Goal: Task Accomplishment & Management: Complete application form

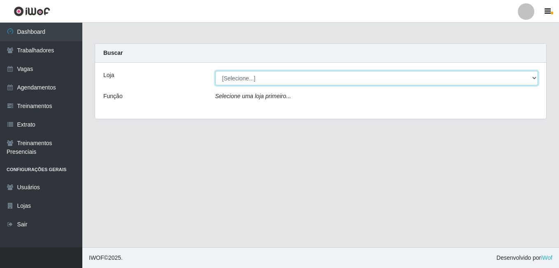
click at [303, 78] on select "[Selecione...] BL Importadora" at bounding box center [376, 78] width 323 height 14
select select "259"
click at [215, 71] on select "[Selecione...] BL Importadora" at bounding box center [376, 78] width 323 height 14
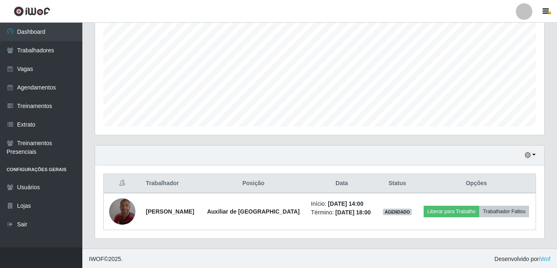
scroll to position [175, 0]
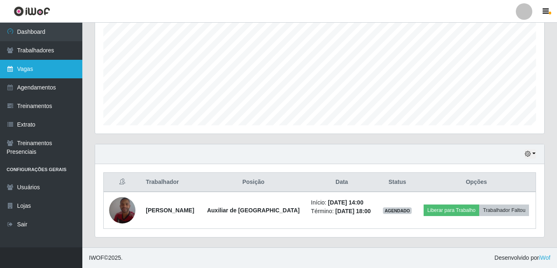
click at [29, 67] on link "Vagas" at bounding box center [41, 69] width 82 height 19
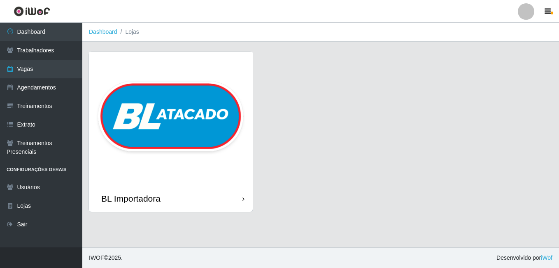
click at [154, 96] on img at bounding box center [171, 118] width 164 height 133
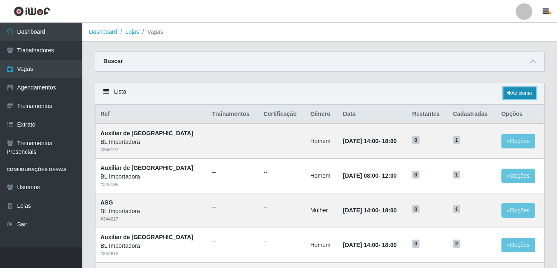
click at [505, 88] on link "Adicionar" at bounding box center [519, 93] width 33 height 12
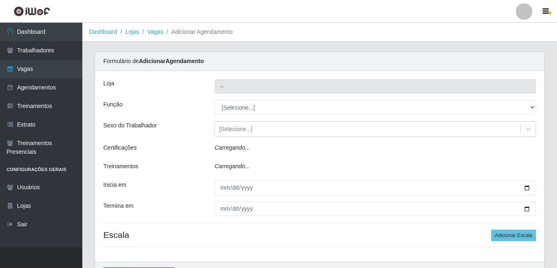
type input "BL Importadora"
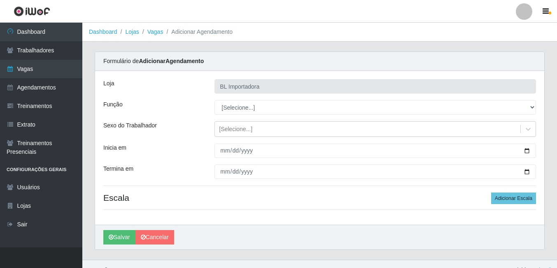
click at [260, 115] on div "Loja BL Importadora Função [Selecione...] ASG ASG + ASG ++ Auxiliar Administrat…" at bounding box center [319, 148] width 449 height 154
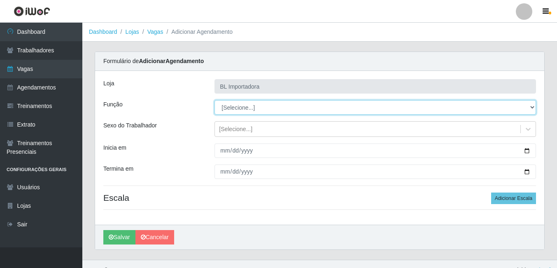
click at [258, 107] on select "[Selecione...] ASG ASG + ASG ++ Auxiliar Administrativo Auxiliar administrativo…" at bounding box center [374, 107] width 321 height 14
select select "75"
click at [214, 100] on select "[Selecione...] ASG ASG + ASG ++ Auxiliar Administrativo Auxiliar administrativo…" at bounding box center [374, 107] width 321 height 14
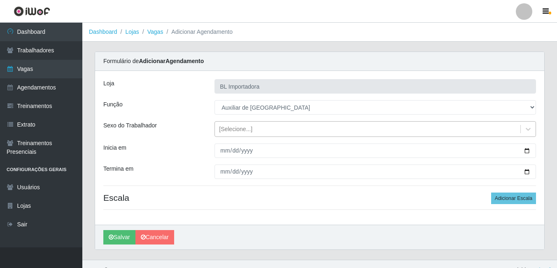
click at [260, 134] on div "[Selecione...]" at bounding box center [367, 129] width 305 height 14
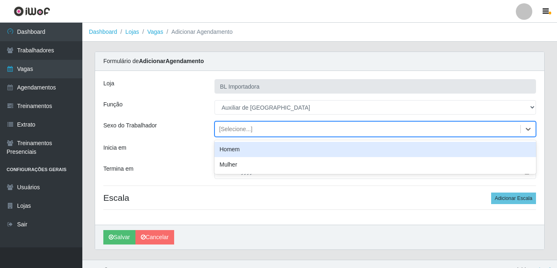
click at [257, 149] on div "Homem" at bounding box center [374, 149] width 321 height 15
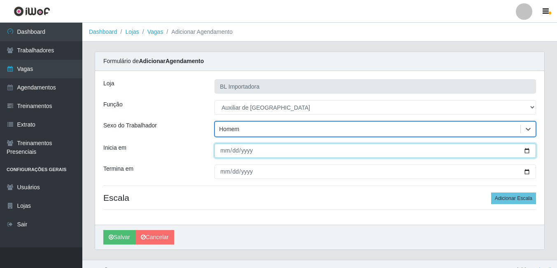
click at [221, 149] on input "Inicia em" at bounding box center [374, 150] width 321 height 14
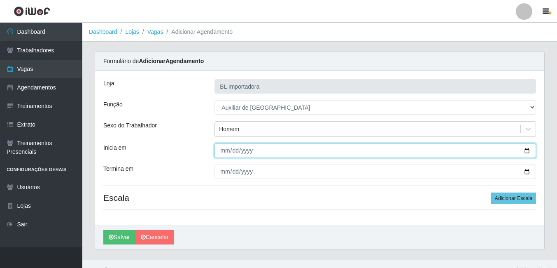
click at [227, 152] on input "Inicia em" at bounding box center [374, 150] width 321 height 14
type input "[DATE]"
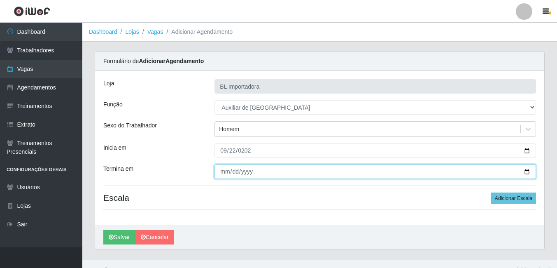
click at [225, 172] on input "Termina em" at bounding box center [374, 171] width 321 height 14
type input "[DATE]"
click at [103, 230] on button "Salvar" at bounding box center [119, 237] width 32 height 14
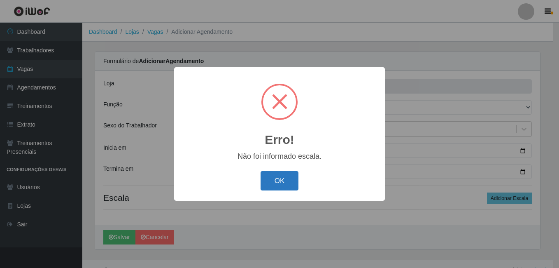
click at [268, 177] on button "OK" at bounding box center [280, 180] width 38 height 19
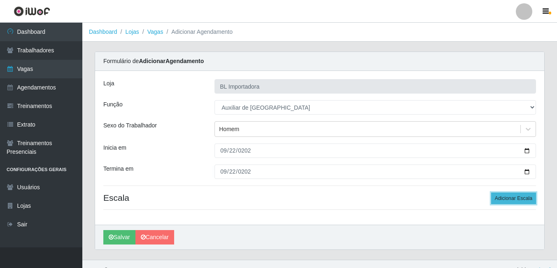
click at [524, 201] on button "Adicionar Escala" at bounding box center [513, 198] width 45 height 12
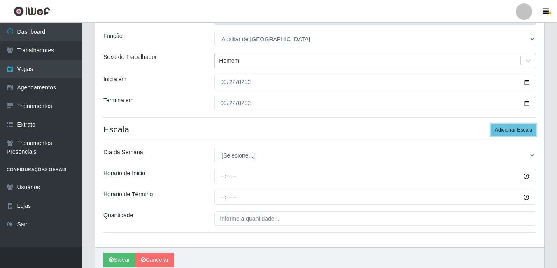
scroll to position [82, 0]
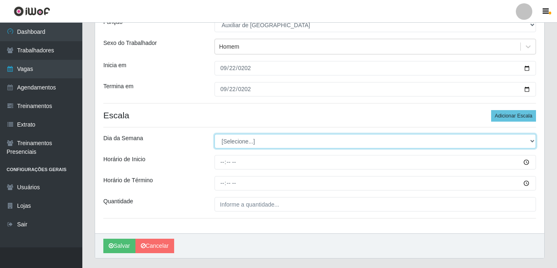
click at [240, 140] on select "[Selecione...] Segunda Terça Quarta Quinta Sexta Sábado Domingo" at bounding box center [374, 141] width 321 height 14
select select "1"
click at [214, 134] on select "[Selecione...] Segunda Terça Quarta Quinta Sexta Sábado Domingo" at bounding box center [374, 141] width 321 height 14
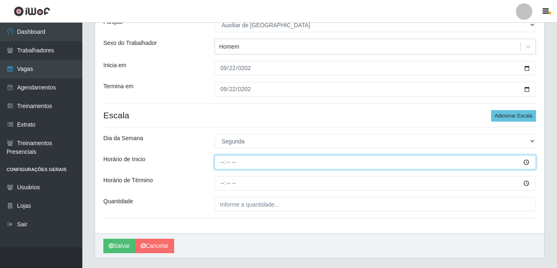
click at [219, 162] on input "Horário de Inicio" at bounding box center [374, 162] width 321 height 14
type input "14:00"
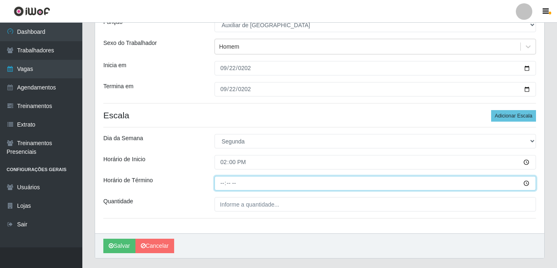
click at [223, 186] on input "Horário de Término" at bounding box center [374, 183] width 321 height 14
type input "18:00"
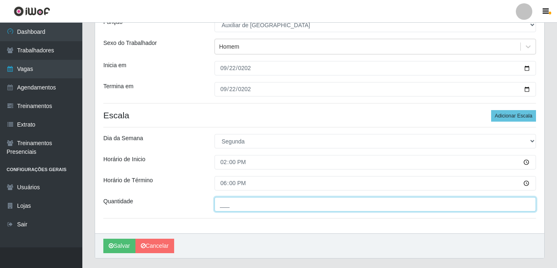
drag, startPoint x: 231, startPoint y: 198, endPoint x: 234, endPoint y: 208, distance: 11.1
click at [231, 198] on input "___" at bounding box center [374, 204] width 321 height 14
type input "2__"
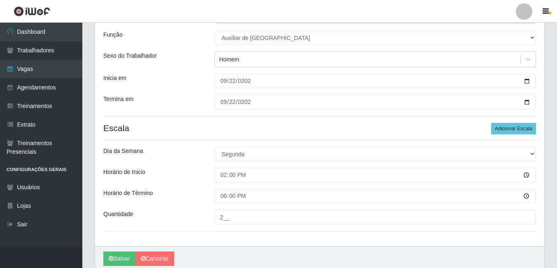
scroll to position [103, 0]
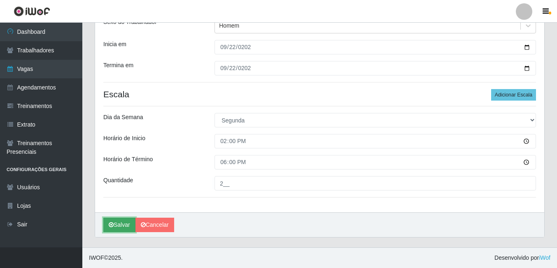
click at [124, 226] on button "Salvar" at bounding box center [119, 224] width 32 height 14
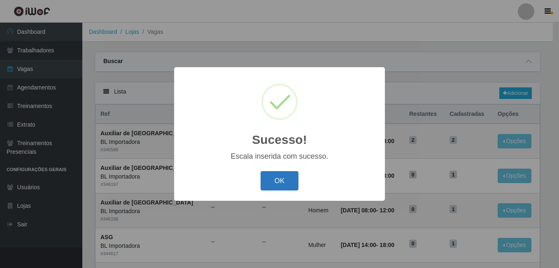
click at [266, 182] on button "OK" at bounding box center [280, 180] width 38 height 19
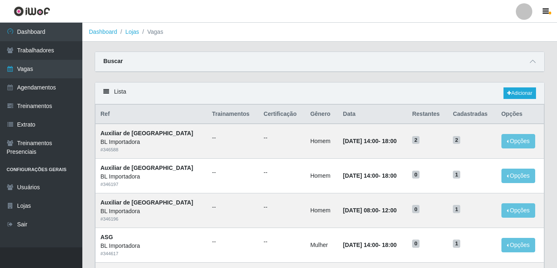
click at [360, 77] on div "Carregando... Buscar Início em Término em Função [Selecione...] ASG ASG + ASG +…" at bounding box center [319, 66] width 462 height 30
click at [525, 96] on link "Adicionar" at bounding box center [519, 93] width 33 height 12
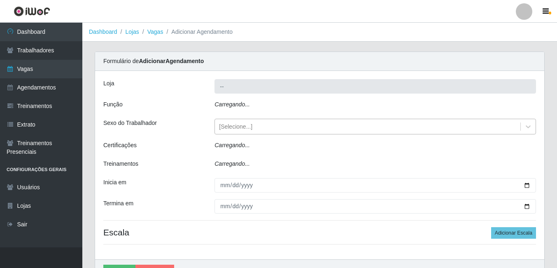
type input "BL Importadora"
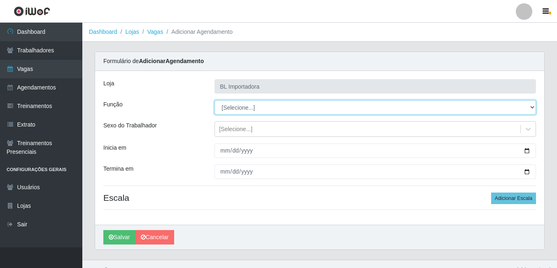
click at [249, 107] on select "[Selecione...] ASG ASG + ASG ++ Auxiliar Administrativo Auxiliar administrativo…" at bounding box center [374, 107] width 321 height 14
select select "75"
click at [214, 100] on select "[Selecione...] ASG ASG + ASG ++ Auxiliar Administrativo Auxiliar administrativo…" at bounding box center [374, 107] width 321 height 14
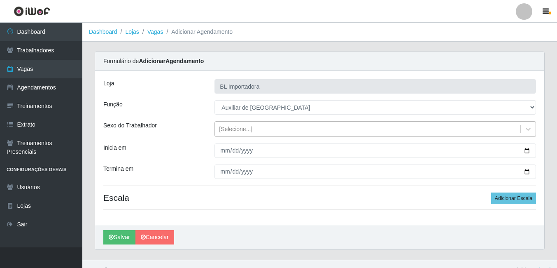
click at [235, 127] on div "[Selecione...]" at bounding box center [235, 129] width 33 height 9
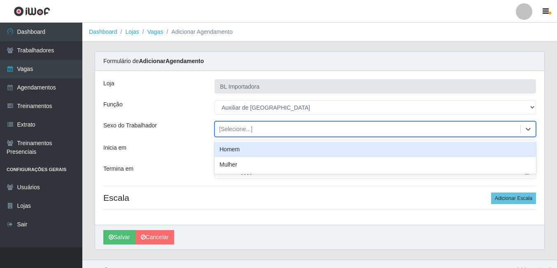
click at [233, 151] on div "Homem" at bounding box center [374, 149] width 321 height 15
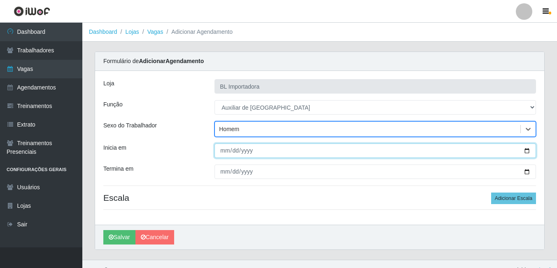
click at [222, 149] on input "Inicia em" at bounding box center [374, 150] width 321 height 14
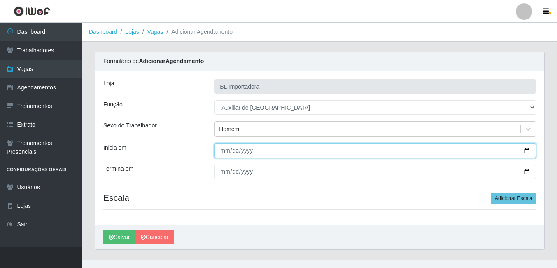
click at [226, 151] on input "Inicia em" at bounding box center [374, 150] width 321 height 14
type input "[DATE]"
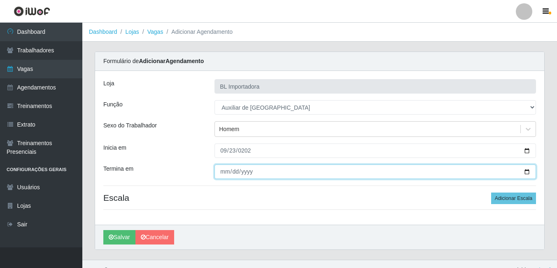
click at [222, 168] on input "Termina em" at bounding box center [374, 171] width 321 height 14
type input "[DATE]"
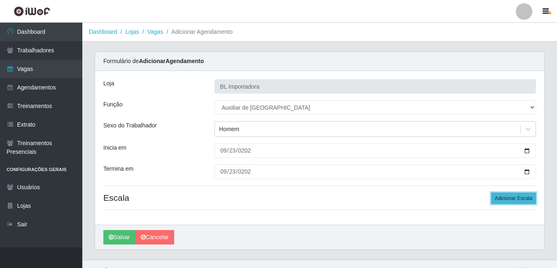
click at [530, 198] on button "Adicionar Escala" at bounding box center [513, 198] width 45 height 12
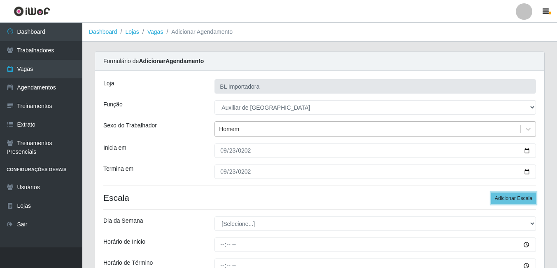
scroll to position [103, 0]
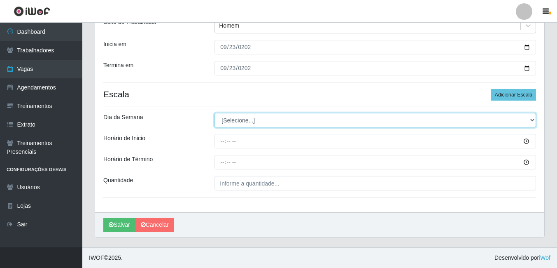
click at [280, 116] on select "[Selecione...] Segunda Terça Quarta Quinta Sexta Sábado Domingo" at bounding box center [374, 120] width 321 height 14
select select "2"
click at [214, 113] on select "[Selecione...] Segunda Terça Quarta Quinta Sexta Sábado Domingo" at bounding box center [374, 120] width 321 height 14
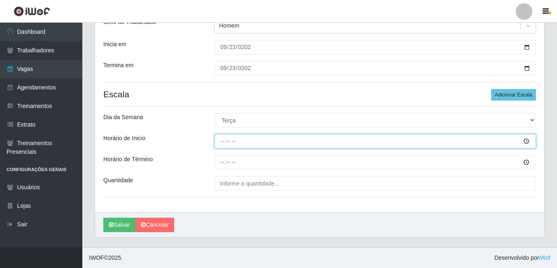
click at [224, 137] on input "Horário de Inicio" at bounding box center [374, 141] width 321 height 14
type input "14:00"
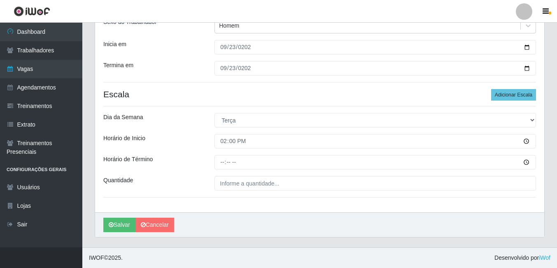
click at [224, 152] on div "Loja BL Importadora Função [Selecione...] ASG ASG + ASG ++ Auxiliar Administrat…" at bounding box center [319, 89] width 449 height 245
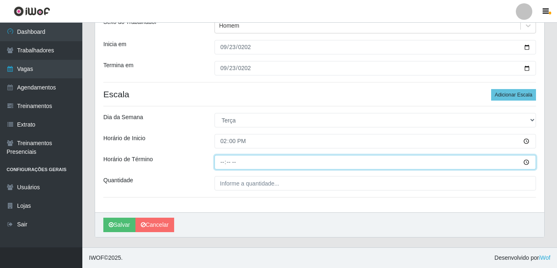
click at [224, 158] on input "Horário de Término" at bounding box center [374, 162] width 321 height 14
type input "14:00"
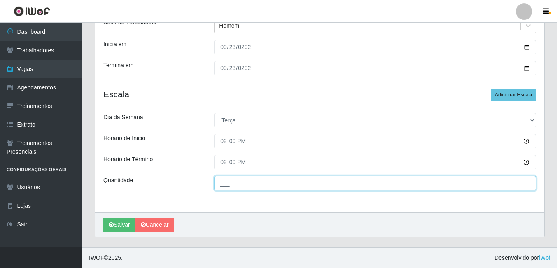
click at [230, 182] on input "___" at bounding box center [374, 183] width 321 height 14
type input "1__"
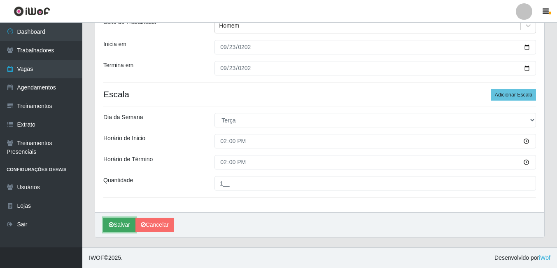
click at [111, 229] on button "Salvar" at bounding box center [119, 224] width 32 height 14
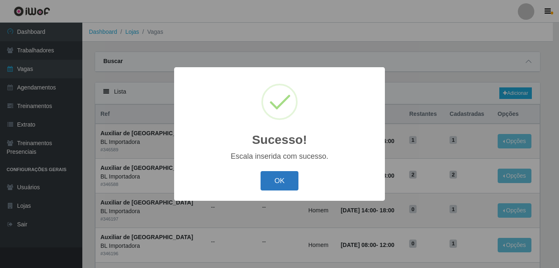
click at [288, 182] on button "OK" at bounding box center [280, 180] width 38 height 19
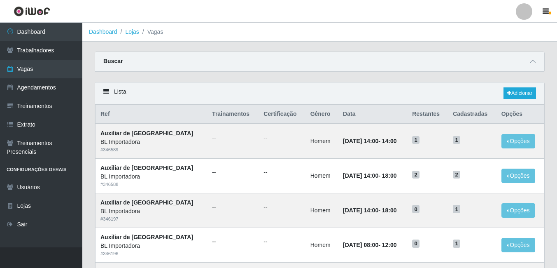
click at [359, 76] on div "Carregando... Buscar Início em Término em Função [Selecione...] ASG ASG + ASG +…" at bounding box center [319, 66] width 462 height 30
click at [507, 90] on link "Adicionar" at bounding box center [519, 93] width 33 height 12
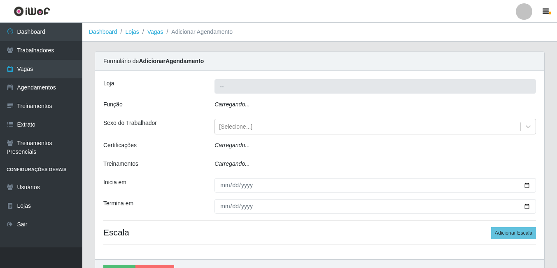
type input "BL Importadora"
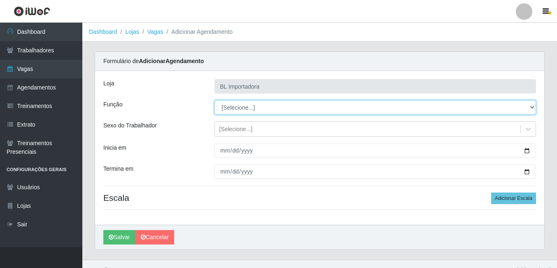
click at [244, 105] on select "[Selecione...] ASG ASG + ASG ++ Auxiliar Administrativo Auxiliar administrativo…" at bounding box center [374, 107] width 321 height 14
select select "75"
click at [214, 100] on select "[Selecione...] ASG ASG + ASG ++ Auxiliar Administrativo Auxiliar administrativo…" at bounding box center [374, 107] width 321 height 14
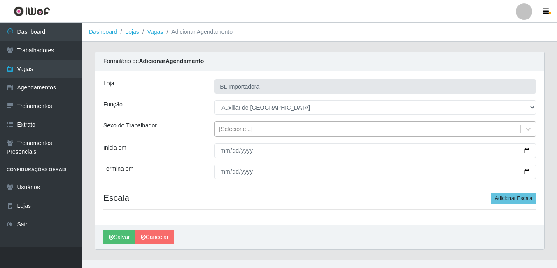
click at [243, 129] on div "[Selecione...]" at bounding box center [235, 129] width 33 height 9
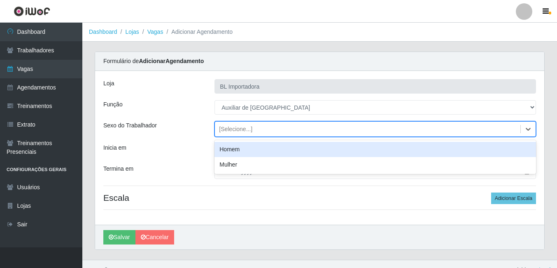
click at [243, 147] on div "Homem" at bounding box center [374, 149] width 321 height 15
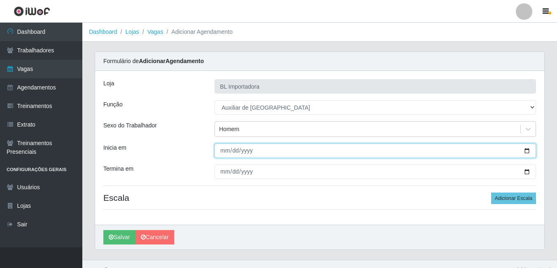
click at [224, 150] on input "Inicia em" at bounding box center [374, 150] width 321 height 14
type input "[DATE]"
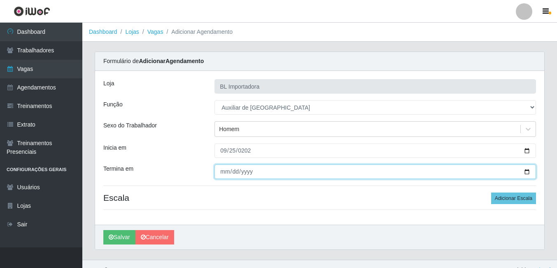
click at [227, 168] on input "Termina em" at bounding box center [374, 171] width 321 height 14
type input "[DATE]"
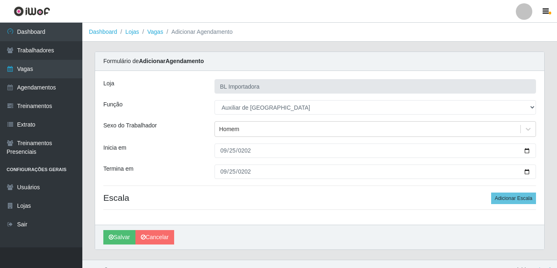
click at [332, 44] on main "Dashboard Lojas Vagas Adicionar Agendamento Carregando... Formulário de Adicion…" at bounding box center [319, 141] width 475 height 237
click at [529, 196] on button "Adicionar Escala" at bounding box center [513, 198] width 45 height 12
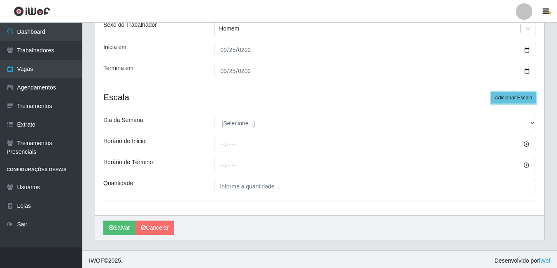
scroll to position [103, 0]
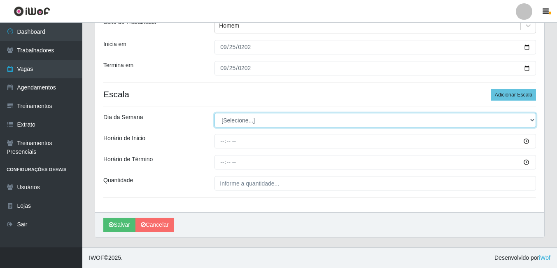
click at [249, 126] on select "[Selecione...] Segunda Terça Quarta Quinta Sexta Sábado Domingo" at bounding box center [374, 120] width 321 height 14
select select "4"
click at [214, 113] on select "[Selecione...] Segunda Terça Quarta Quinta Sexta Sábado Domingo" at bounding box center [374, 120] width 321 height 14
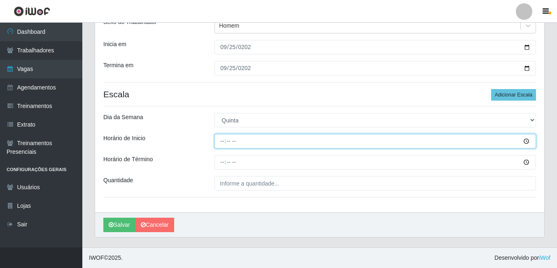
click at [224, 140] on input "Horário de Inicio" at bounding box center [374, 141] width 321 height 14
type input "14:00"
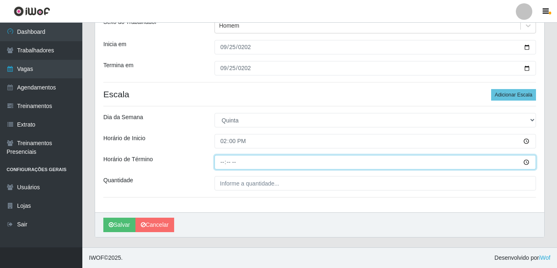
click at [225, 159] on input "Horário de Término" at bounding box center [374, 162] width 321 height 14
click at [222, 160] on input "Horário de Término" at bounding box center [374, 162] width 321 height 14
type input "18:00"
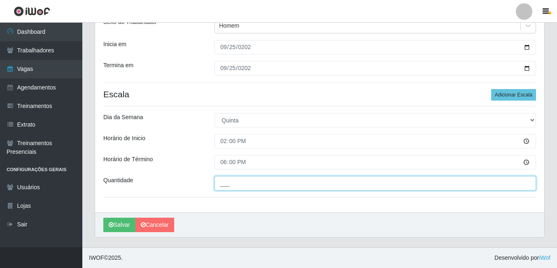
click at [239, 183] on input "___" at bounding box center [374, 183] width 321 height 14
type input "2__"
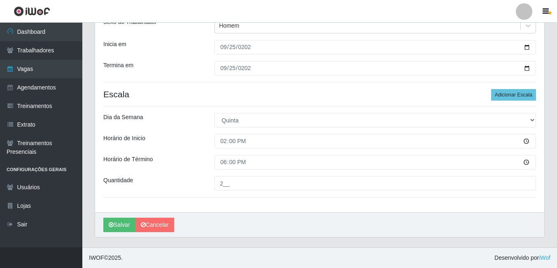
click at [123, 233] on div "[PERSON_NAME]" at bounding box center [319, 224] width 449 height 25
click at [125, 225] on button "Salvar" at bounding box center [119, 224] width 32 height 14
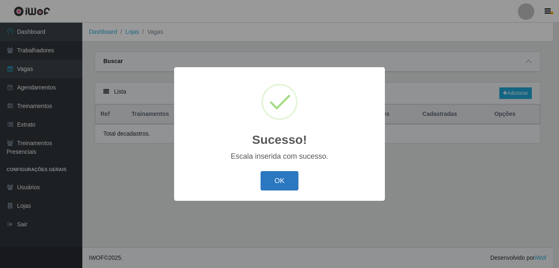
click at [283, 182] on button "OK" at bounding box center [280, 180] width 38 height 19
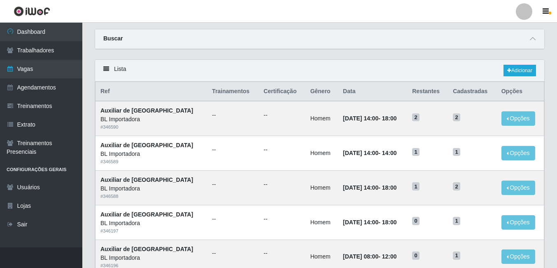
scroll to position [41, 0]
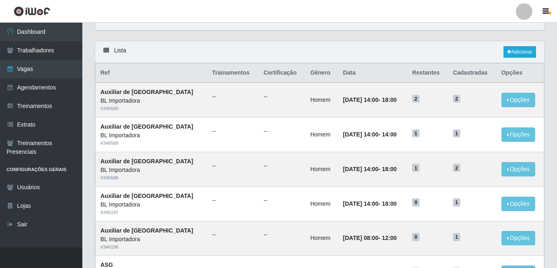
click at [375, 35] on div "Carregando... Buscar Início em Término em Função [Selecione...] ASG ASG + ASG +…" at bounding box center [319, 25] width 462 height 30
click at [512, 55] on link "Adicionar" at bounding box center [519, 52] width 33 height 12
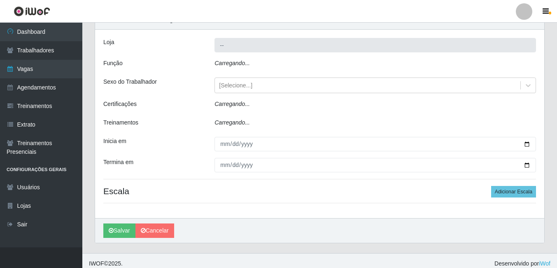
type input "BL Importadora"
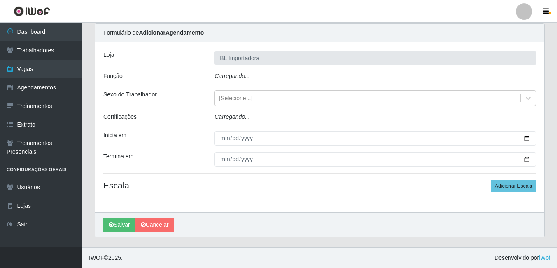
scroll to position [12, 0]
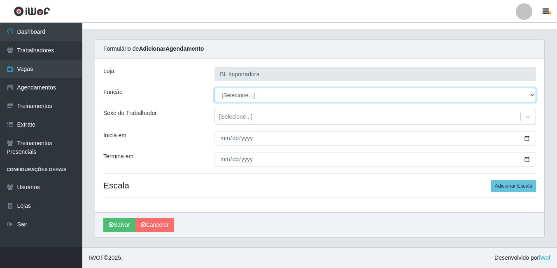
click at [230, 98] on select "[Selecione...] ASG ASG + ASG ++ Auxiliar Administrativo Auxiliar administrativo…" at bounding box center [374, 95] width 321 height 14
select select "16"
click at [214, 88] on select "[Selecione...] ASG ASG + ASG ++ Auxiliar Administrativo Auxiliar administrativo…" at bounding box center [374, 95] width 321 height 14
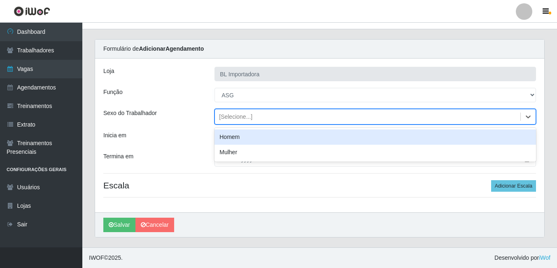
click at [232, 116] on div "[Selecione...]" at bounding box center [235, 116] width 33 height 9
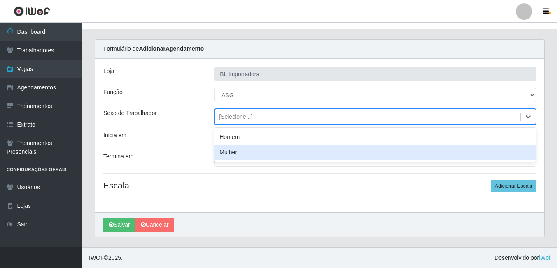
click at [243, 158] on div "Mulher" at bounding box center [374, 151] width 321 height 15
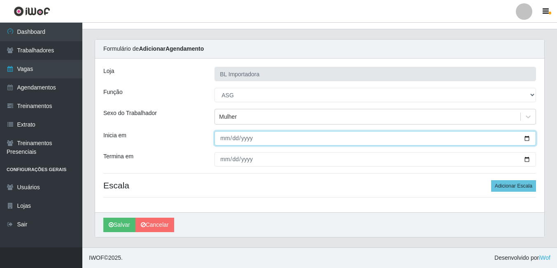
click at [224, 141] on input "Inicia em" at bounding box center [374, 138] width 321 height 14
click at [224, 137] on input "Inicia em" at bounding box center [374, 138] width 321 height 14
type input "[DATE]"
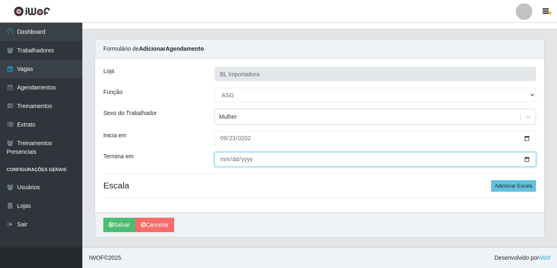
click at [224, 162] on input "Termina em" at bounding box center [374, 159] width 321 height 14
type input "[DATE]"
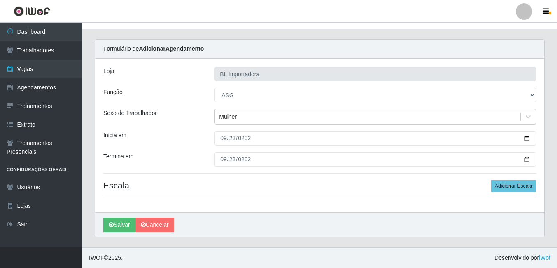
click at [358, 189] on h4 "Escala Adicionar Escala" at bounding box center [319, 185] width 433 height 10
click at [506, 182] on button "Adicionar Escala" at bounding box center [513, 186] width 45 height 12
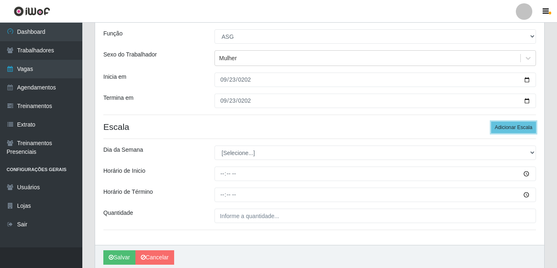
scroll to position [95, 0]
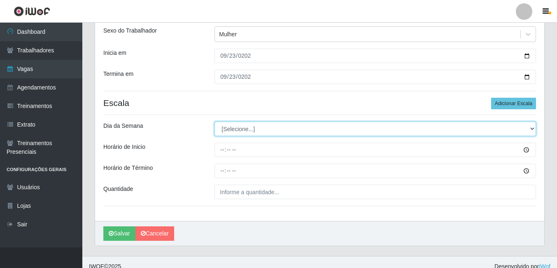
click at [235, 127] on select "[Selecione...] Segunda Terça Quarta Quinta Sexta Sábado Domingo" at bounding box center [374, 128] width 321 height 14
select select "2"
click at [214, 121] on select "[Selecione...] Segunda Terça Quarta Quinta Sexta Sábado Domingo" at bounding box center [374, 128] width 321 height 14
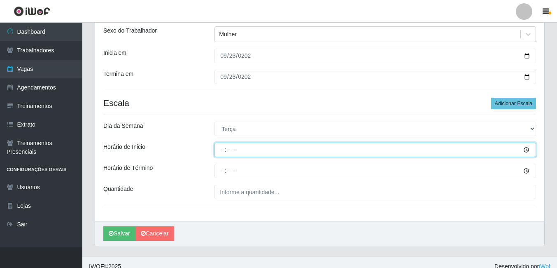
click at [222, 149] on input "Horário de Inicio" at bounding box center [374, 149] width 321 height 14
type input "08:00"
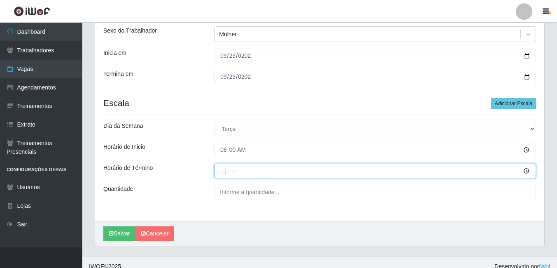
click at [221, 170] on input "Horário de Término" at bounding box center [374, 170] width 321 height 14
type input "14:00"
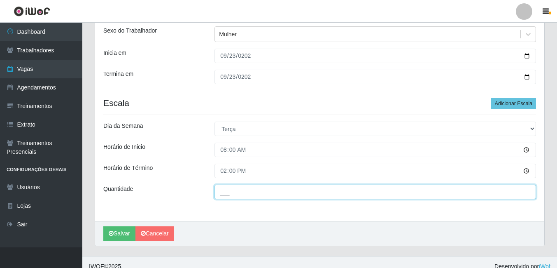
click at [234, 189] on input "___" at bounding box center [374, 191] width 321 height 14
type input "1__"
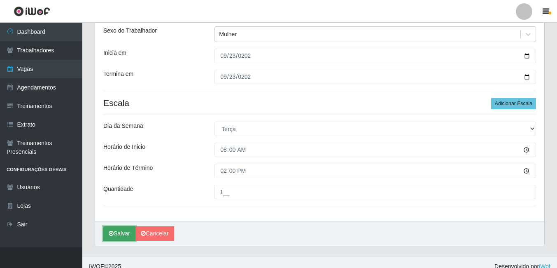
click at [122, 226] on button "Salvar" at bounding box center [119, 233] width 32 height 14
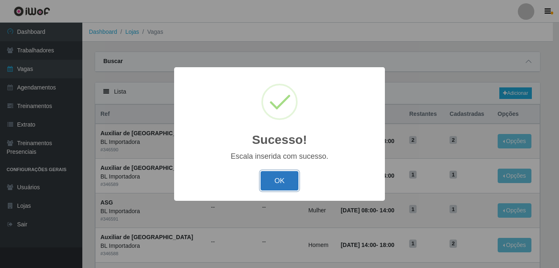
click at [282, 183] on button "OK" at bounding box center [280, 180] width 38 height 19
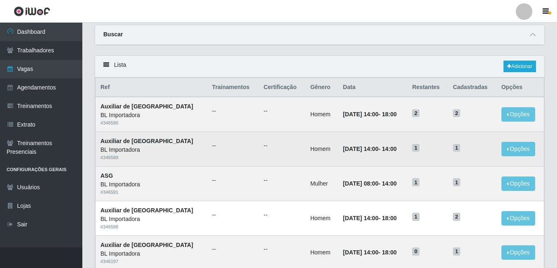
scroll to position [82, 0]
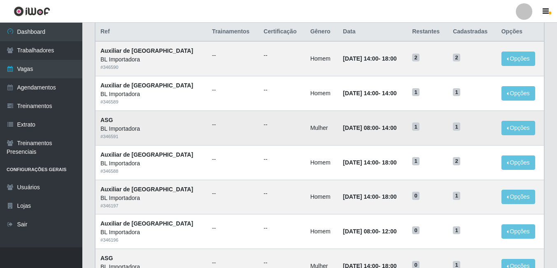
click at [528, 138] on td "Opções Editar Deletar" at bounding box center [520, 127] width 48 height 35
click at [527, 133] on button "Opções" at bounding box center [518, 128] width 34 height 14
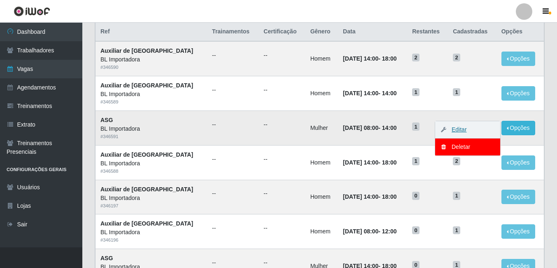
click at [461, 129] on link "Editar" at bounding box center [454, 129] width 23 height 7
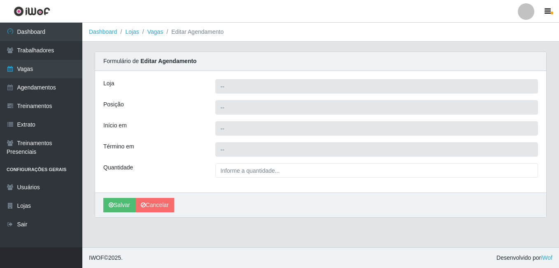
type input "BL Importadora"
type input "ASG"
type input "[DATE] 08:00:00"
type input "[DATE] 14:00:00"
type input "1__"
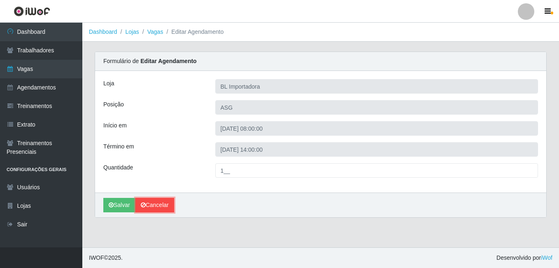
click at [148, 200] on link "Cancelar" at bounding box center [154, 205] width 39 height 14
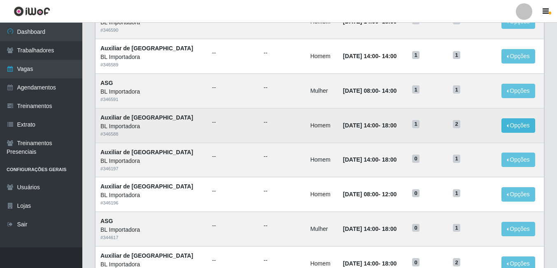
scroll to position [123, 0]
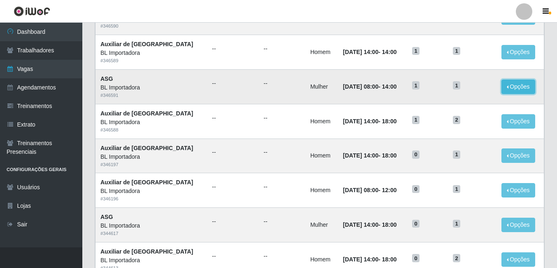
click at [513, 86] on button "Opções" at bounding box center [518, 86] width 34 height 14
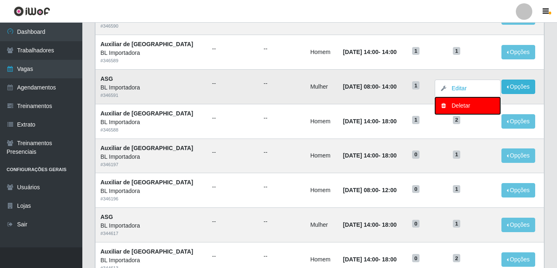
click at [463, 100] on button "Deletar" at bounding box center [467, 105] width 65 height 17
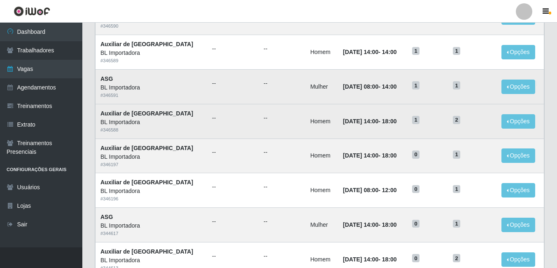
click at [462, 105] on td "2" at bounding box center [472, 121] width 49 height 35
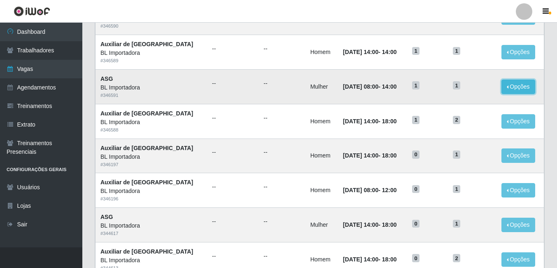
click at [503, 91] on button "Opções" at bounding box center [518, 86] width 34 height 14
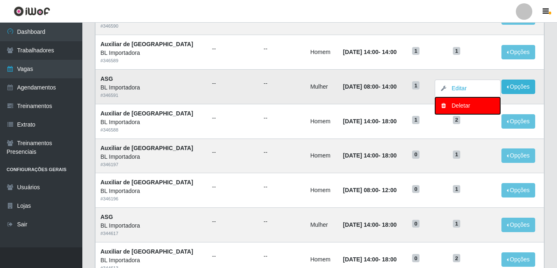
click at [458, 106] on div "Deletar" at bounding box center [467, 105] width 49 height 9
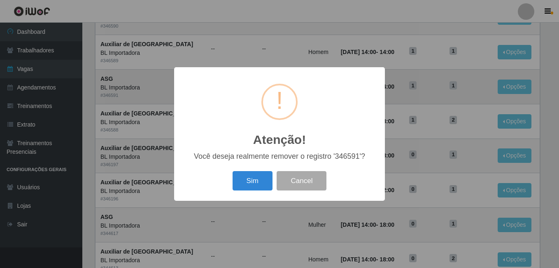
click at [264, 170] on div "Sim Cancel" at bounding box center [279, 180] width 194 height 23
click at [264, 178] on button "Sim" at bounding box center [253, 180] width 40 height 19
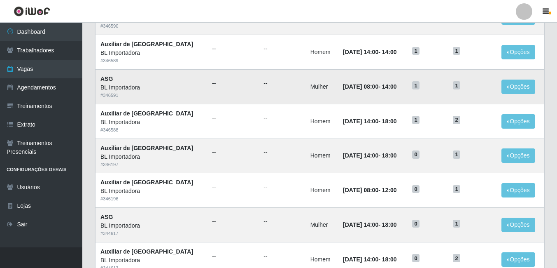
scroll to position [0, 0]
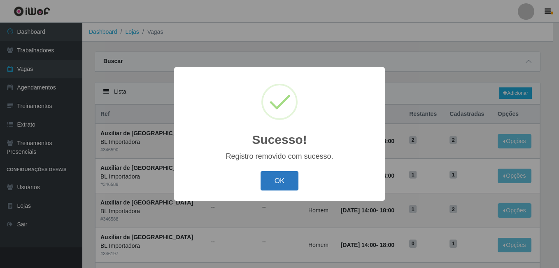
click at [282, 175] on button "OK" at bounding box center [280, 180] width 38 height 19
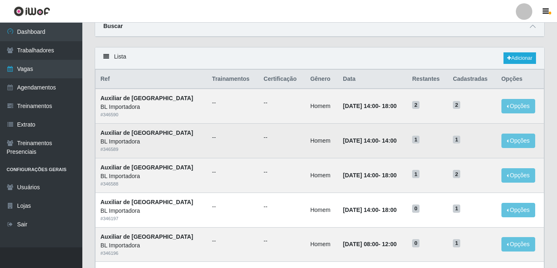
scroll to position [82, 0]
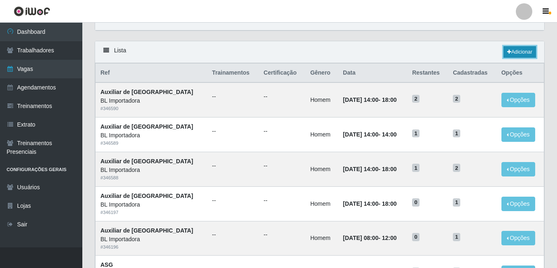
click at [506, 57] on link "Adicionar" at bounding box center [519, 52] width 33 height 12
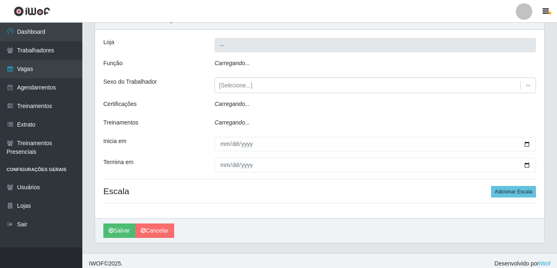
type input "BL Importadora"
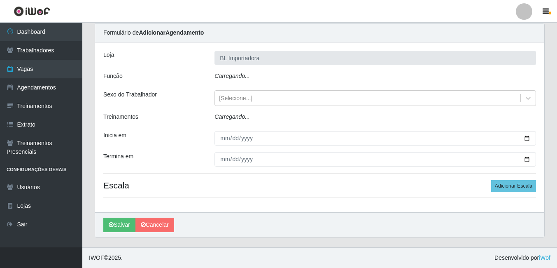
scroll to position [12, 0]
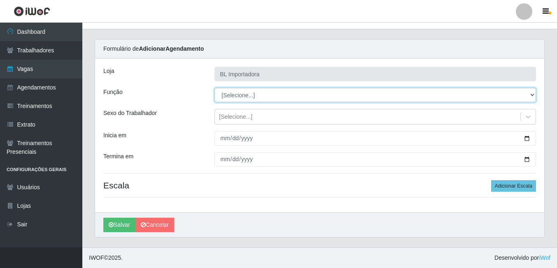
click at [259, 96] on select "[Selecione...] ASG ASG + ASG ++ Auxiliar Administrativo Auxiliar administrativo…" at bounding box center [374, 95] width 321 height 14
select select "16"
click at [214, 88] on select "[Selecione...] ASG ASG + ASG ++ Auxiliar Administrativo Auxiliar administrativo…" at bounding box center [374, 95] width 321 height 14
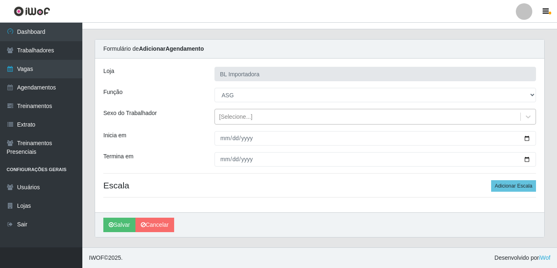
click at [234, 117] on div "[Selecione...]" at bounding box center [235, 116] width 33 height 9
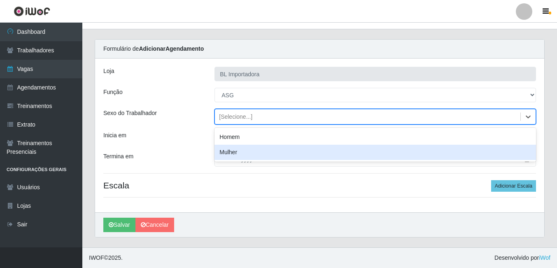
click at [234, 149] on div "Mulher" at bounding box center [374, 151] width 321 height 15
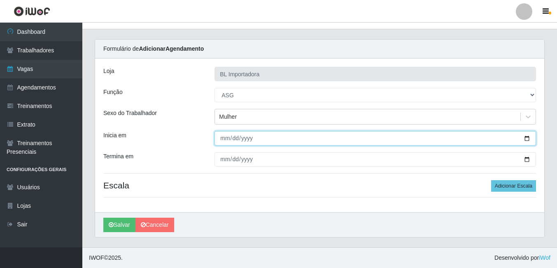
click at [225, 139] on input "Inicia em" at bounding box center [374, 138] width 321 height 14
type input "[DATE]"
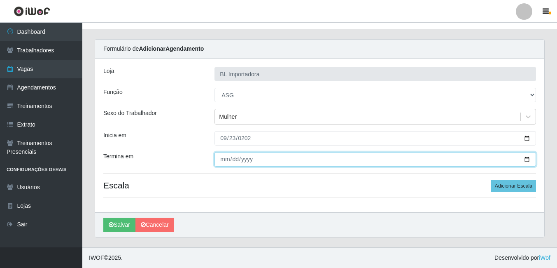
click at [216, 157] on input "Termina em" at bounding box center [374, 159] width 321 height 14
type input "[DATE]"
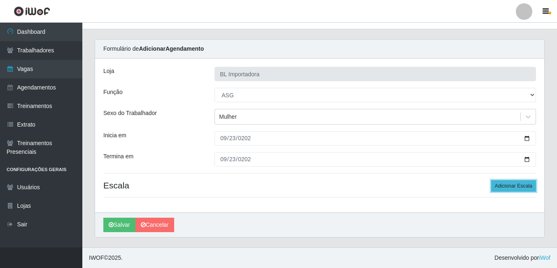
click at [528, 182] on button "Adicionar Escala" at bounding box center [513, 186] width 45 height 12
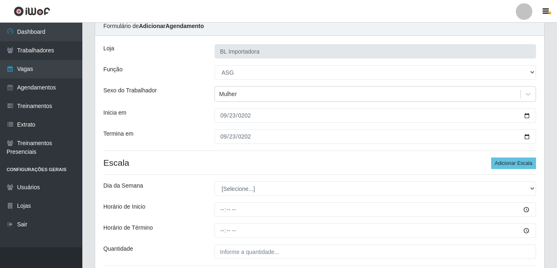
scroll to position [54, 0]
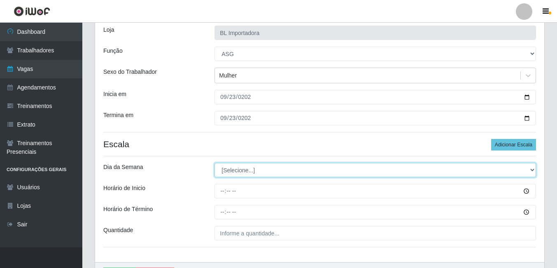
click at [232, 171] on select "[Selecione...] Segunda Terça Quarta Quinta Sexta Sábado Domingo" at bounding box center [374, 170] width 321 height 14
select select "2"
click at [214, 163] on select "[Selecione...] Segunda Terça Quarta Quinta Sexta Sábado Domingo" at bounding box center [374, 170] width 321 height 14
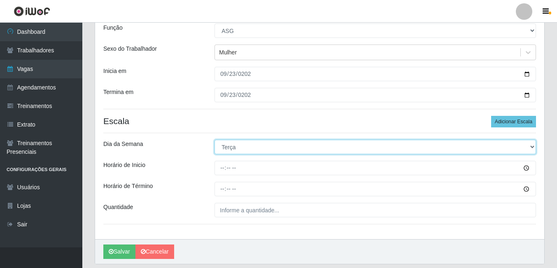
scroll to position [95, 0]
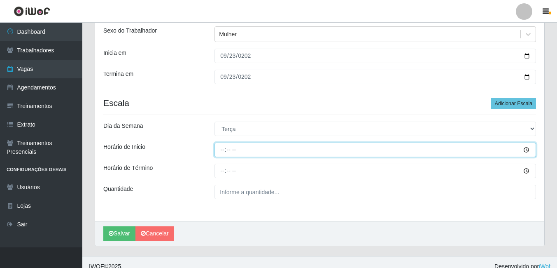
click at [223, 149] on input "Horário de Inicio" at bounding box center [374, 149] width 321 height 14
type input "08:00"
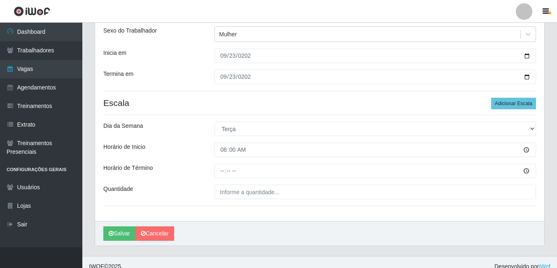
click at [220, 163] on div "Loja BL Importadora Função [Selecione...] ASG ASG + ASG ++ Auxiliar Administrat…" at bounding box center [319, 98] width 449 height 245
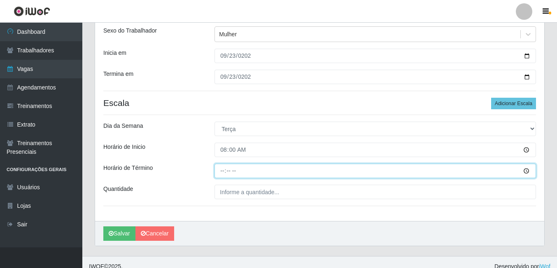
click at [221, 170] on input "Horário de Término" at bounding box center [374, 170] width 321 height 14
type input "12:00"
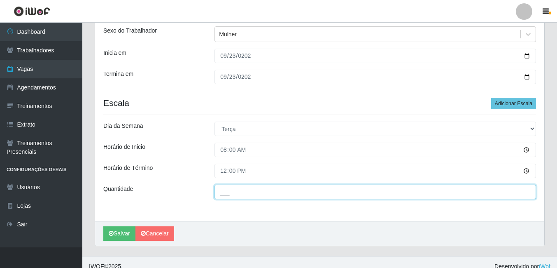
click at [227, 186] on input "___" at bounding box center [374, 191] width 321 height 14
click at [230, 189] on input "___" at bounding box center [374, 191] width 321 height 14
type input "1__"
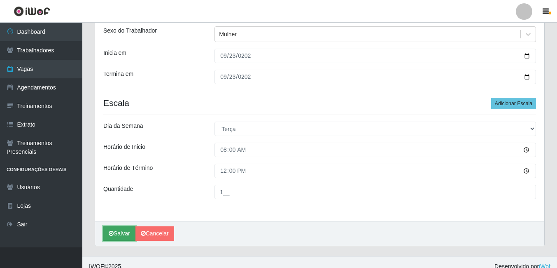
click at [121, 233] on button "Salvar" at bounding box center [119, 233] width 32 height 14
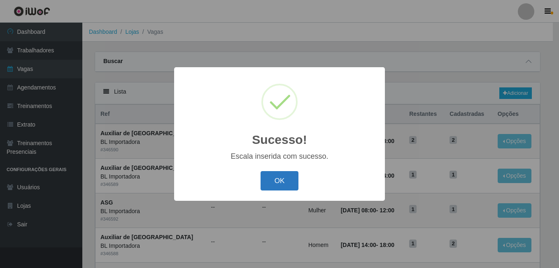
click at [281, 175] on button "OK" at bounding box center [280, 180] width 38 height 19
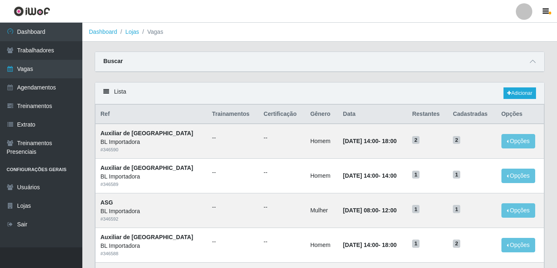
click at [309, 80] on div "Carregando... Buscar Início em Término em Função [Selecione...] ASG ASG + ASG +…" at bounding box center [319, 66] width 462 height 30
click at [508, 88] on link "Adicionar" at bounding box center [519, 93] width 33 height 12
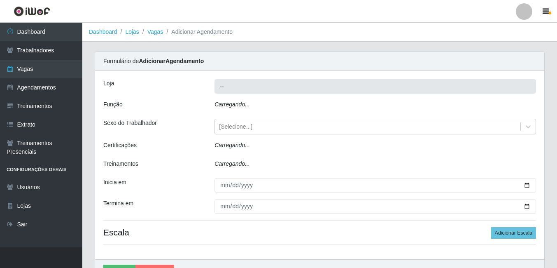
type input "BL Importadora"
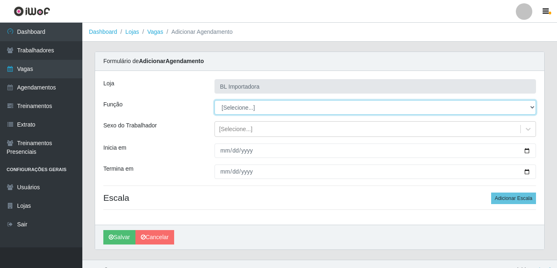
click at [316, 105] on select "[Selecione...] ASG ASG + ASG ++ Auxiliar Administrativo Auxiliar administrativo…" at bounding box center [374, 107] width 321 height 14
select select "16"
click at [214, 100] on select "[Selecione...] ASG ASG + ASG ++ Auxiliar Administrativo Auxiliar administrativo…" at bounding box center [374, 107] width 321 height 14
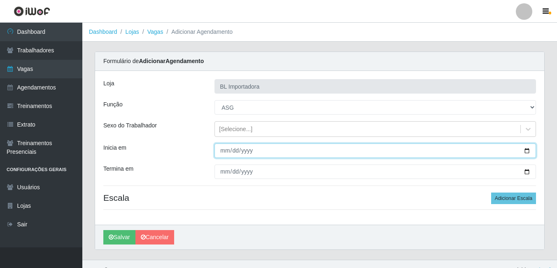
click at [233, 147] on input "Inicia em" at bounding box center [374, 150] width 321 height 14
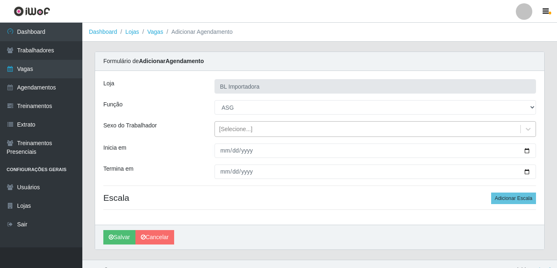
click at [231, 134] on div "[Selecione...]" at bounding box center [367, 129] width 305 height 14
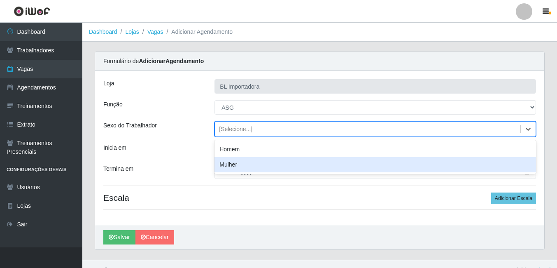
click at [234, 168] on div "Mulher" at bounding box center [374, 164] width 321 height 15
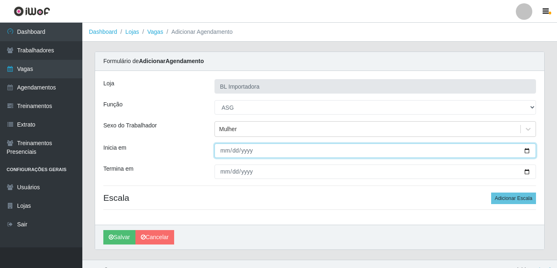
click at [228, 154] on input "Inicia em" at bounding box center [374, 150] width 321 height 14
type input "[DATE]"
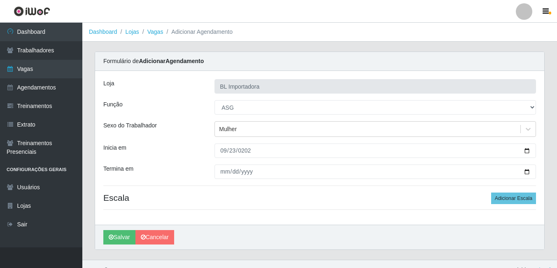
click at [225, 162] on div "Loja BL Importadora Função [Selecione...] ASG ASG + ASG ++ Auxiliar Administrat…" at bounding box center [319, 148] width 449 height 154
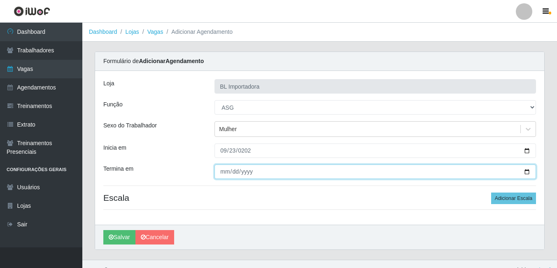
click at [225, 168] on input "Termina em" at bounding box center [374, 171] width 321 height 14
type input "[DATE]"
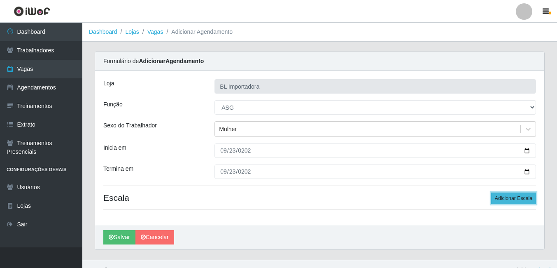
click at [500, 202] on button "Adicionar Escala" at bounding box center [513, 198] width 45 height 12
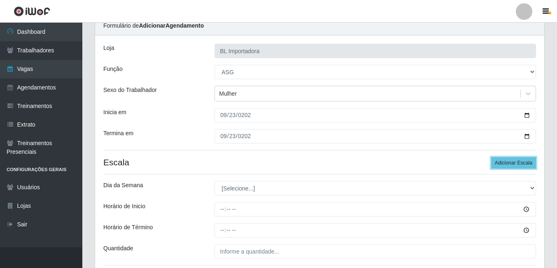
scroll to position [82, 0]
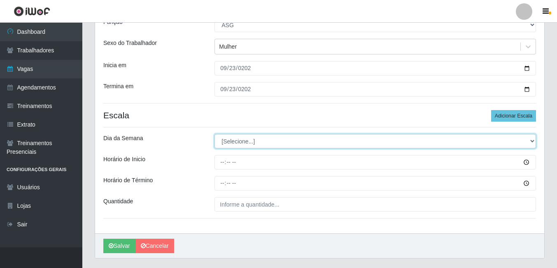
click at [232, 140] on select "[Selecione...] Segunda Terça Quarta Quinta Sexta Sábado Domingo" at bounding box center [374, 141] width 321 height 14
select select "2"
click at [214, 134] on select "[Selecione...] Segunda Terça Quarta Quinta Sexta Sábado Domingo" at bounding box center [374, 141] width 321 height 14
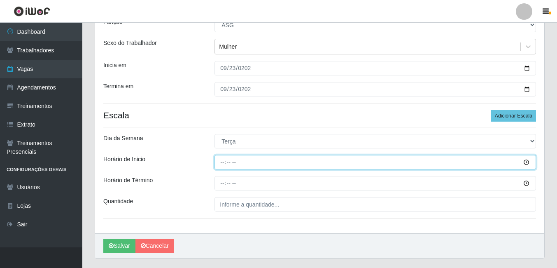
click at [219, 160] on input "Horário de Inicio" at bounding box center [374, 162] width 321 height 14
type input "14:00"
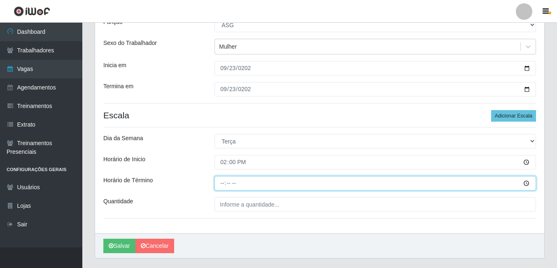
click at [219, 181] on input "Horário de Término" at bounding box center [374, 183] width 321 height 14
type input "18:00"
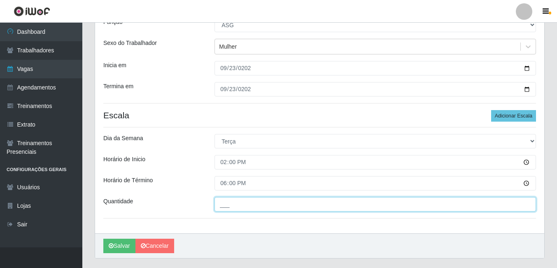
click at [231, 207] on input "___" at bounding box center [374, 204] width 321 height 14
type input "1__"
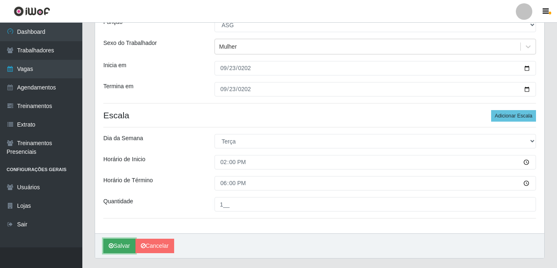
click at [112, 243] on button "Salvar" at bounding box center [119, 245] width 32 height 14
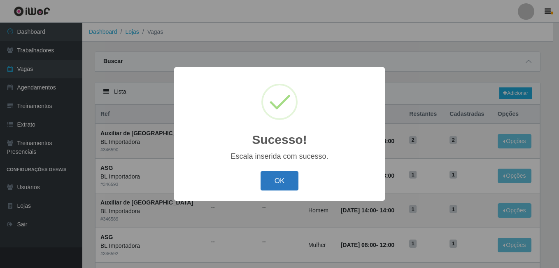
click at [276, 180] on button "OK" at bounding box center [280, 180] width 38 height 19
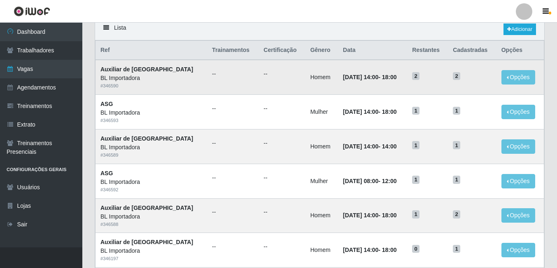
scroll to position [82, 0]
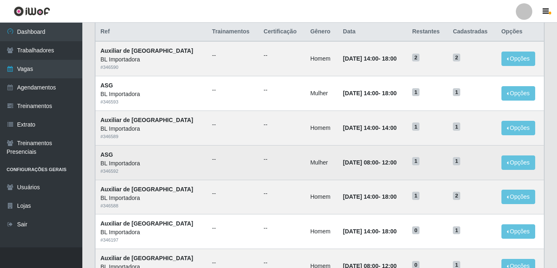
click at [372, 169] on td "[DATE] 08:00 - 12:00" at bounding box center [372, 162] width 69 height 35
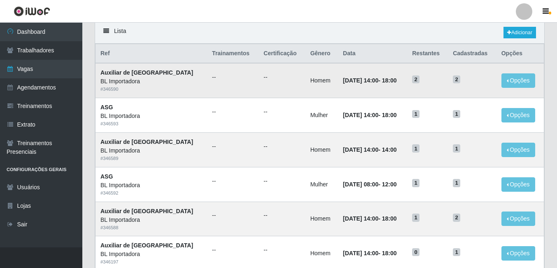
scroll to position [41, 0]
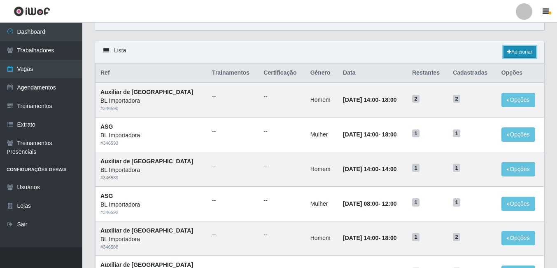
click at [509, 54] on icon at bounding box center [509, 51] width 4 height 5
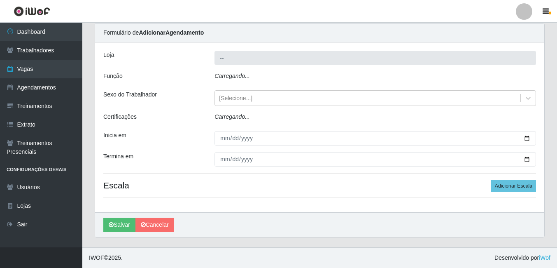
type input "BL Importadora"
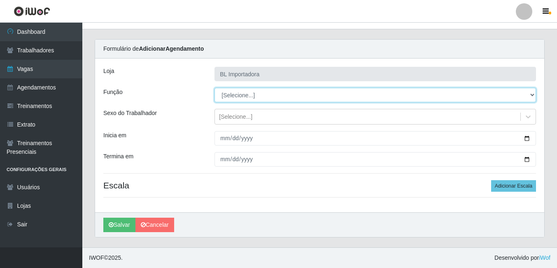
click at [243, 95] on select "[Selecione...] ASG ASG + ASG ++ Auxiliar Administrativo Auxiliar administrativo…" at bounding box center [374, 95] width 321 height 14
select select "16"
click at [214, 88] on select "[Selecione...] ASG ASG + ASG ++ Auxiliar Administrativo Auxiliar administrativo…" at bounding box center [374, 95] width 321 height 14
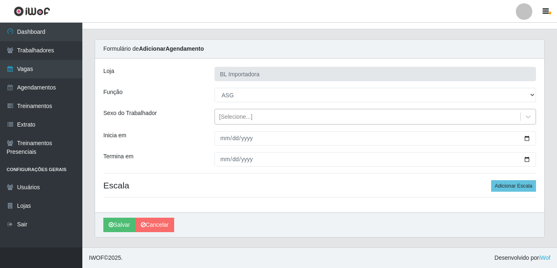
click at [240, 116] on div "[Selecione...]" at bounding box center [235, 116] width 33 height 9
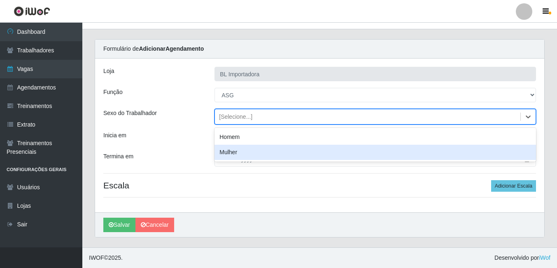
click at [240, 151] on div "Mulher" at bounding box center [374, 151] width 321 height 15
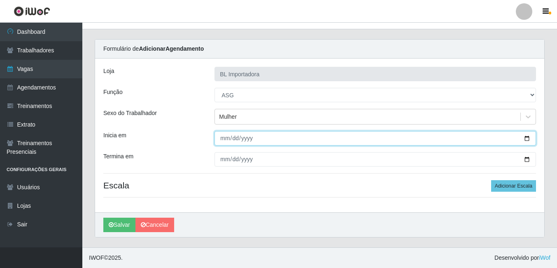
click at [225, 135] on input "Inicia em" at bounding box center [374, 138] width 321 height 14
type input "[DATE]"
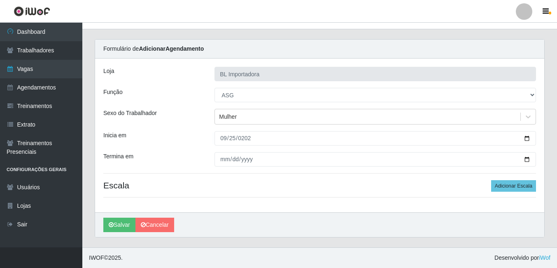
click at [225, 169] on div "Loja BL Importadora Função [Selecione...] ASG ASG + ASG ++ Auxiliar Administrat…" at bounding box center [319, 135] width 449 height 154
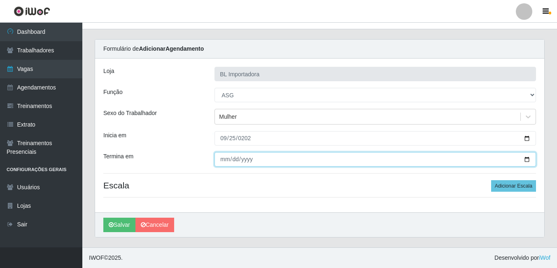
click at [225, 162] on input "Termina em" at bounding box center [374, 159] width 321 height 14
type input "[DATE]"
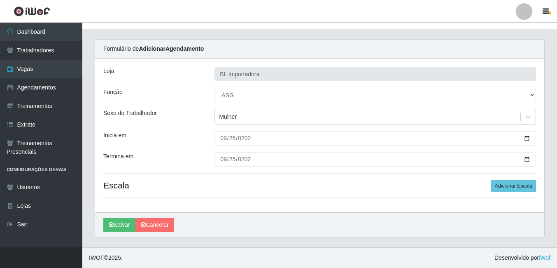
click at [384, 219] on div "[PERSON_NAME]" at bounding box center [319, 224] width 449 height 25
click at [501, 189] on button "Adicionar Escala" at bounding box center [513, 186] width 45 height 12
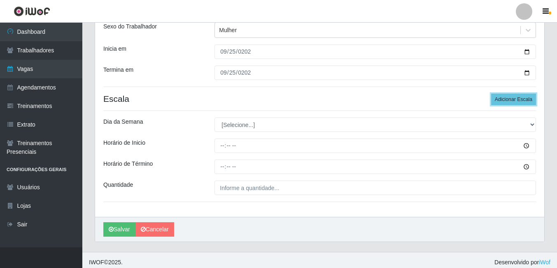
scroll to position [103, 0]
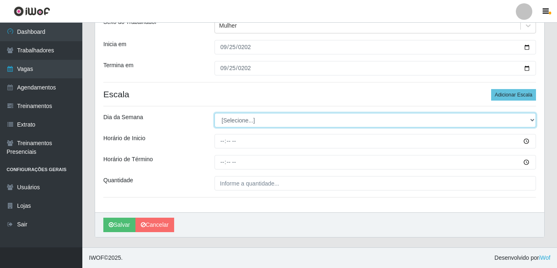
click at [235, 116] on select "[Selecione...] Segunda Terça Quarta Quinta Sexta Sábado Domingo" at bounding box center [374, 120] width 321 height 14
select select "4"
click at [214, 113] on select "[Selecione...] Segunda Terça Quarta Quinta Sexta Sábado Domingo" at bounding box center [374, 120] width 321 height 14
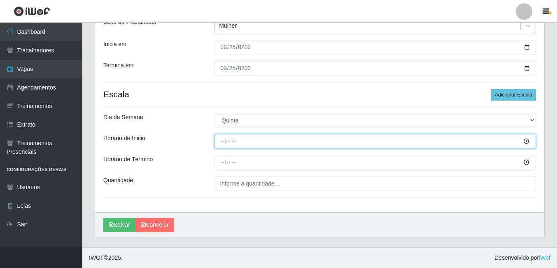
click at [223, 145] on input "Horário de Inicio" at bounding box center [374, 141] width 321 height 14
type input "08:00"
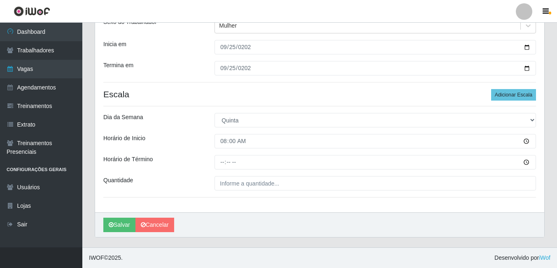
click at [222, 154] on div "Loja BL Importadora Função [Selecione...] ASG ASG + ASG ++ Auxiliar Administrat…" at bounding box center [319, 89] width 449 height 245
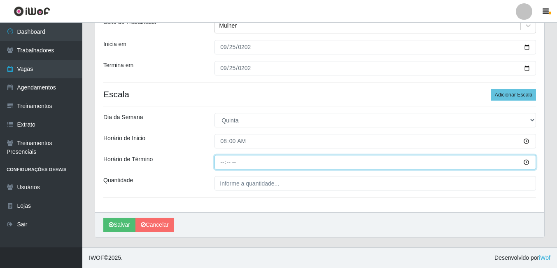
click at [221, 161] on input "Horário de Término" at bounding box center [374, 162] width 321 height 14
type input "12:00"
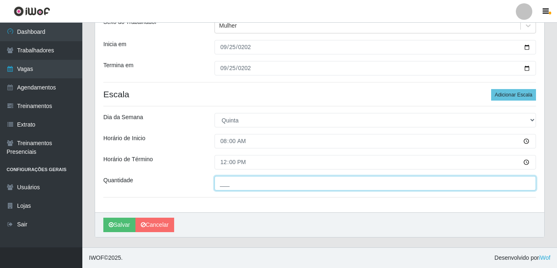
drag, startPoint x: 236, startPoint y: 185, endPoint x: 241, endPoint y: 186, distance: 4.7
click at [238, 185] on input "___" at bounding box center [374, 183] width 321 height 14
type input "1__"
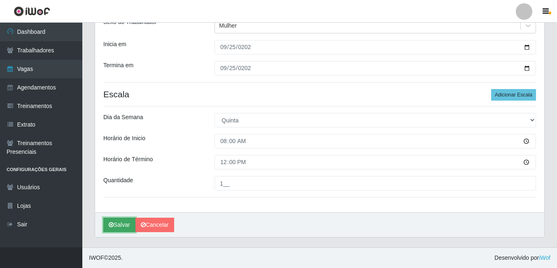
click at [121, 223] on button "Salvar" at bounding box center [119, 224] width 32 height 14
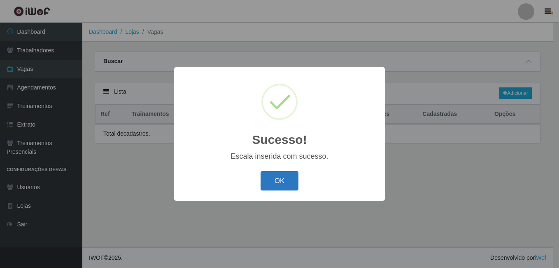
click at [295, 183] on button "OK" at bounding box center [280, 180] width 38 height 19
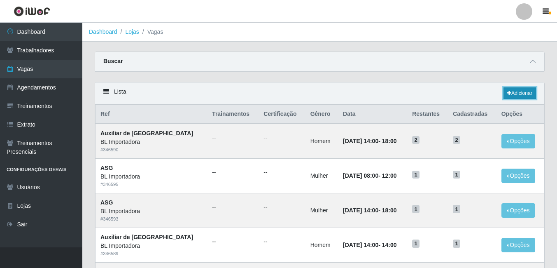
click at [509, 92] on icon at bounding box center [509, 93] width 4 height 5
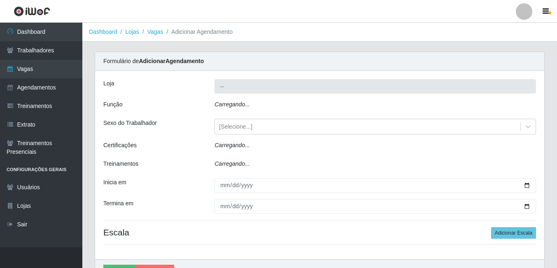
type input "BL Importadora"
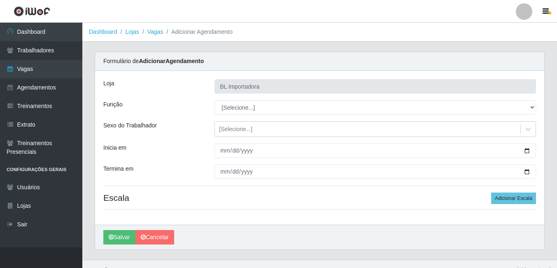
click at [243, 114] on div "Loja BL Importadora Função [Selecione...] ASG ASG + ASG ++ Auxiliar Administrat…" at bounding box center [319, 148] width 449 height 154
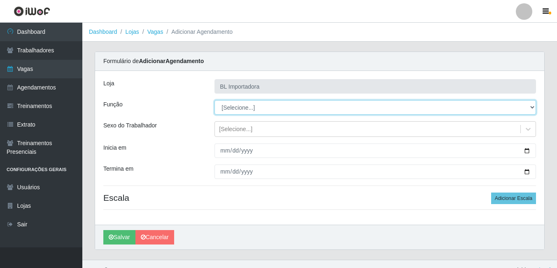
click at [245, 105] on select "[Selecione...] ASG ASG + ASG ++ Auxiliar Administrativo Auxiliar administrativo…" at bounding box center [374, 107] width 321 height 14
select select "16"
click at [214, 100] on select "[Selecione...] ASG ASG + ASG ++ Auxiliar Administrativo Auxiliar administrativo…" at bounding box center [374, 107] width 321 height 14
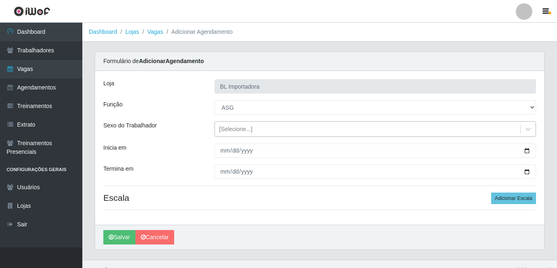
click at [247, 133] on div "[Selecione...]" at bounding box center [235, 129] width 33 height 9
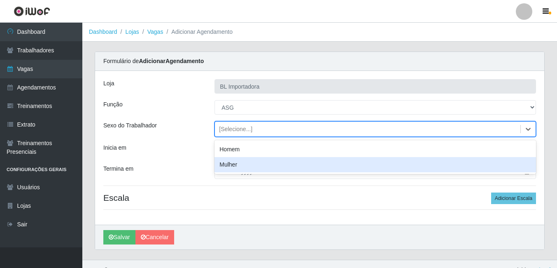
click at [245, 157] on div "Mulher" at bounding box center [374, 164] width 321 height 15
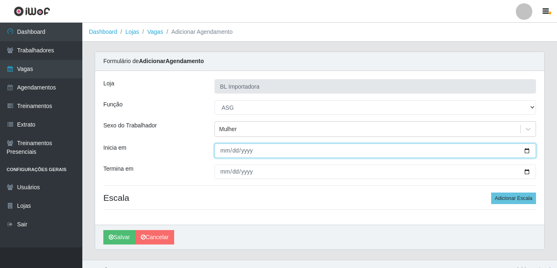
click at [228, 148] on input "Inicia em" at bounding box center [374, 150] width 321 height 14
type input "[DATE]"
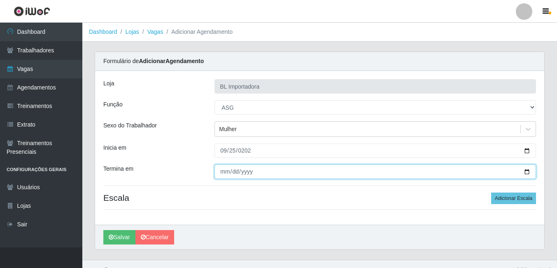
click at [223, 176] on input "Termina em" at bounding box center [374, 171] width 321 height 14
type input "[DATE]"
click at [103, 230] on button "Salvar" at bounding box center [119, 237] width 32 height 14
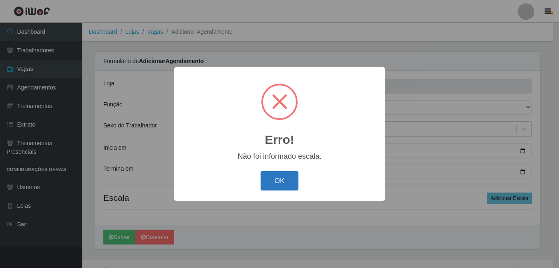
click at [275, 179] on button "OK" at bounding box center [280, 180] width 38 height 19
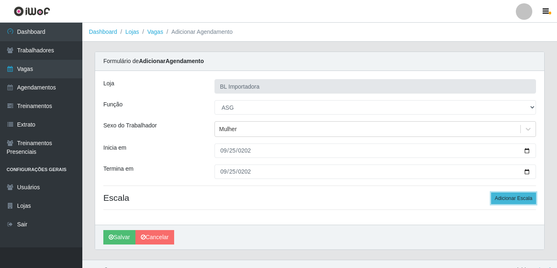
click at [517, 204] on button "Adicionar Escala" at bounding box center [513, 198] width 45 height 12
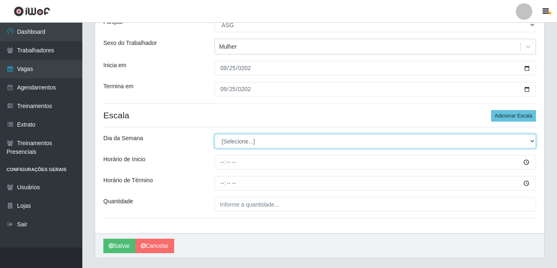
click at [281, 143] on select "[Selecione...] Segunda Terça Quarta Quinta Sexta Sábado Domingo" at bounding box center [374, 141] width 321 height 14
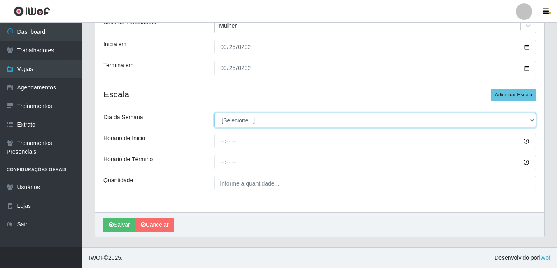
drag, startPoint x: 247, startPoint y: 123, endPoint x: 244, endPoint y: 128, distance: 6.3
click at [247, 123] on select "[Selecione...] Segunda Terça Quarta Quinta Sexta Sábado Domingo" at bounding box center [374, 120] width 321 height 14
select select "4"
click at [214, 113] on select "[Selecione...] Segunda Terça Quarta Quinta Sexta Sábado Domingo" at bounding box center [374, 120] width 321 height 14
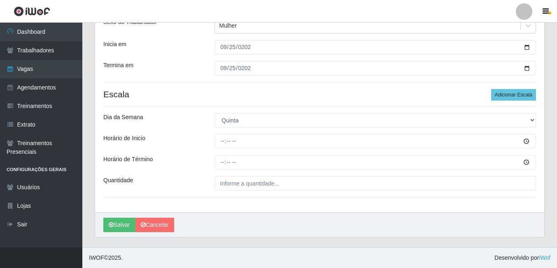
click at [214, 136] on div at bounding box center [375, 141] width 334 height 14
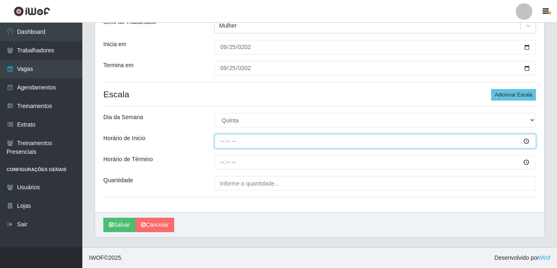
click at [216, 138] on input "Horário de Inicio" at bounding box center [374, 141] width 321 height 14
type input "14:00"
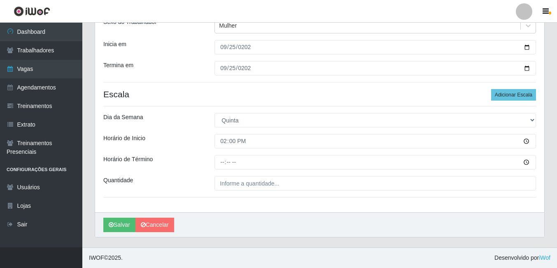
click at [215, 159] on div at bounding box center [375, 162] width 334 height 14
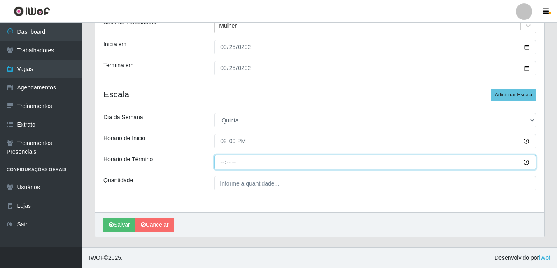
click at [217, 160] on input "Horário de Término" at bounding box center [374, 162] width 321 height 14
type input "18:00"
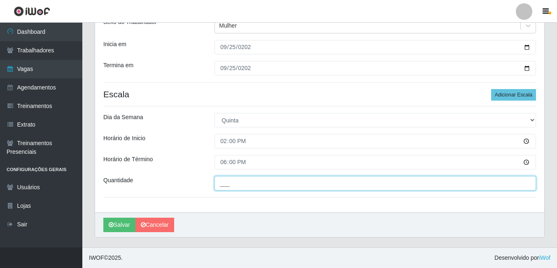
click at [258, 184] on input "___" at bounding box center [374, 183] width 321 height 14
type input "1__"
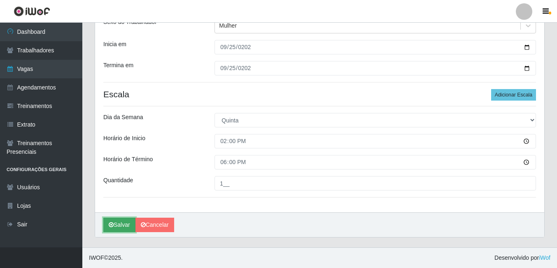
click at [125, 226] on button "Salvar" at bounding box center [119, 224] width 32 height 14
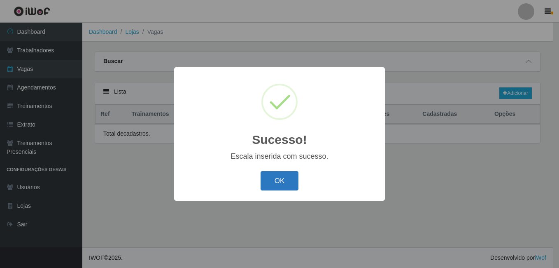
click at [263, 178] on button "OK" at bounding box center [280, 180] width 38 height 19
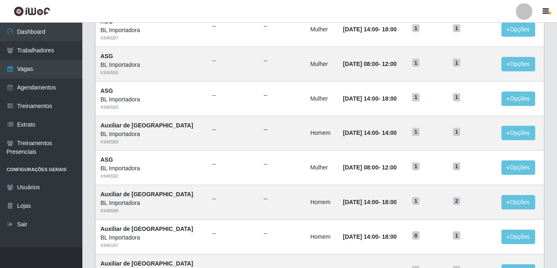
scroll to position [165, 0]
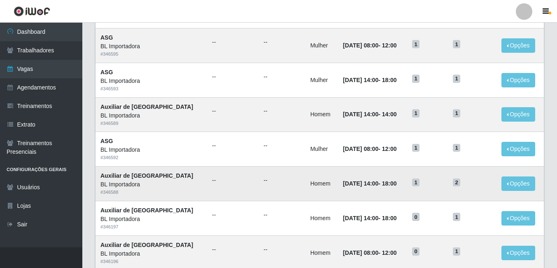
click at [338, 189] on td "[DATE] 14:00 - 18:00" at bounding box center [372, 183] width 69 height 35
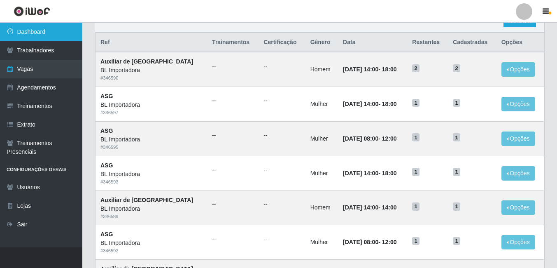
scroll to position [123, 0]
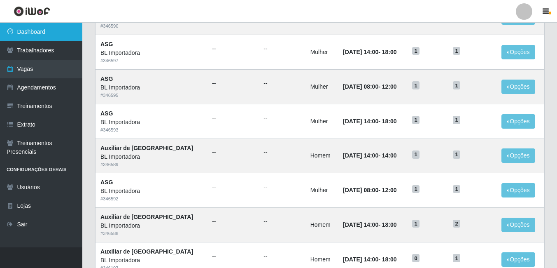
click at [55, 33] on link "Dashboard" at bounding box center [41, 32] width 82 height 19
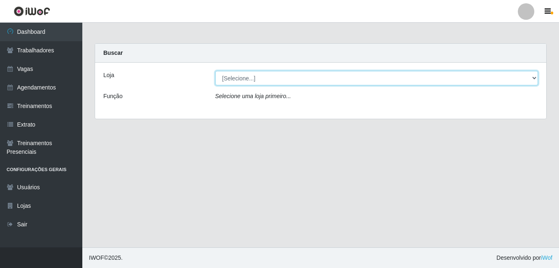
drag, startPoint x: 315, startPoint y: 76, endPoint x: 315, endPoint y: 86, distance: 9.9
click at [315, 76] on select "[Selecione...] BL Importadora" at bounding box center [376, 78] width 323 height 14
select select "259"
click at [215, 71] on select "[Selecione...] BL Importadora" at bounding box center [376, 78] width 323 height 14
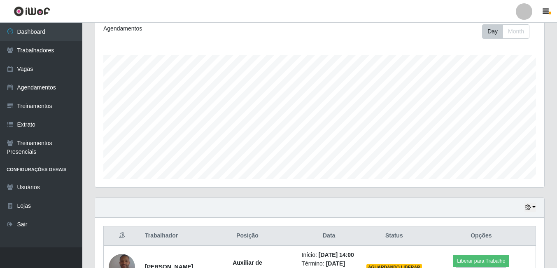
scroll to position [175, 0]
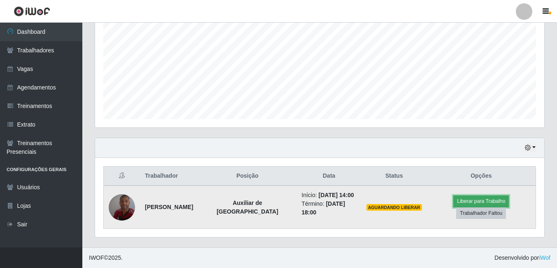
click at [462, 201] on button "Liberar para Trabalho" at bounding box center [481, 201] width 56 height 12
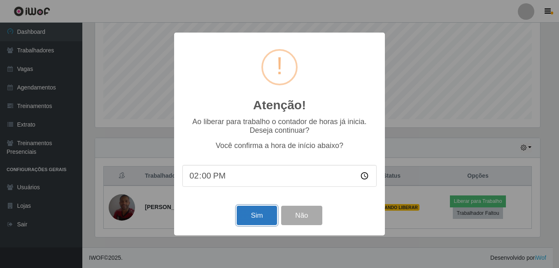
click at [242, 214] on button "Sim" at bounding box center [257, 214] width 40 height 19
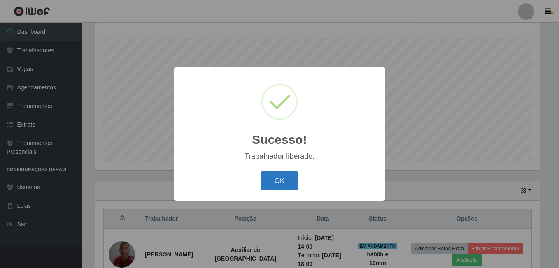
click at [286, 180] on button "OK" at bounding box center [280, 180] width 38 height 19
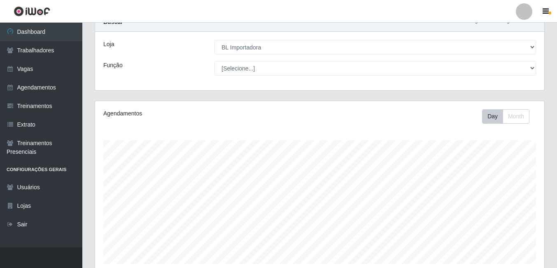
scroll to position [0, 0]
